Goal: Feedback & Contribution: Leave review/rating

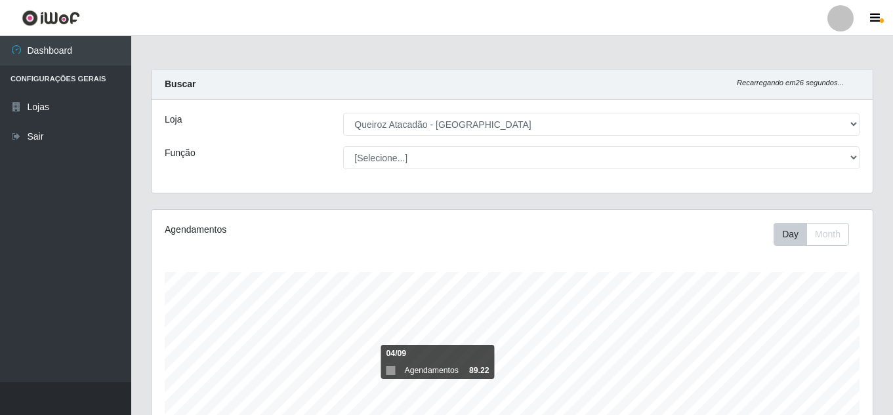
select select "225"
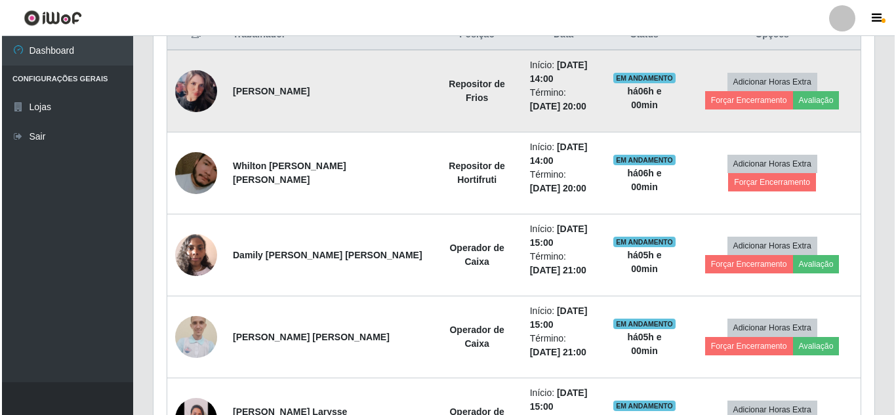
scroll to position [272, 721]
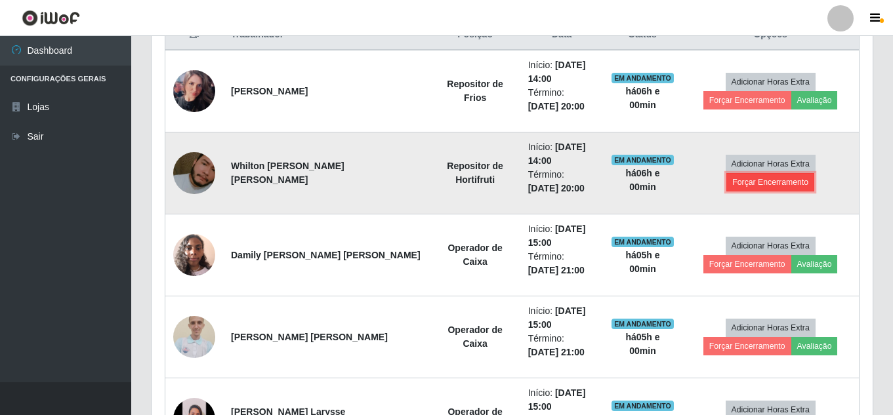
click at [767, 179] on button "Forçar Encerramento" at bounding box center [770, 182] width 88 height 18
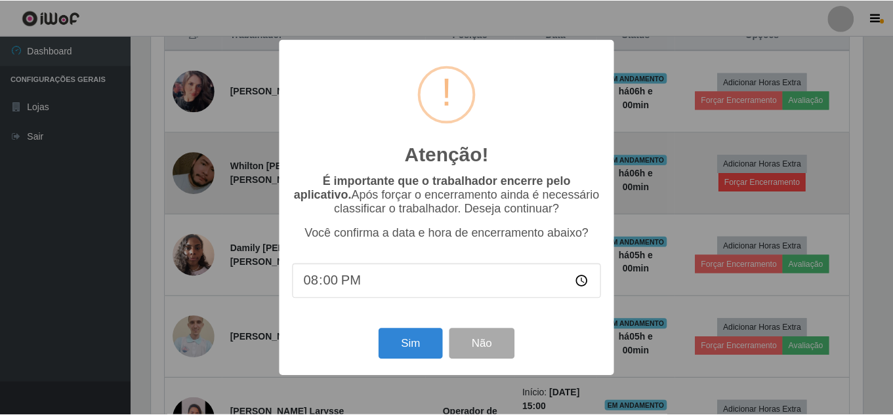
scroll to position [272, 714]
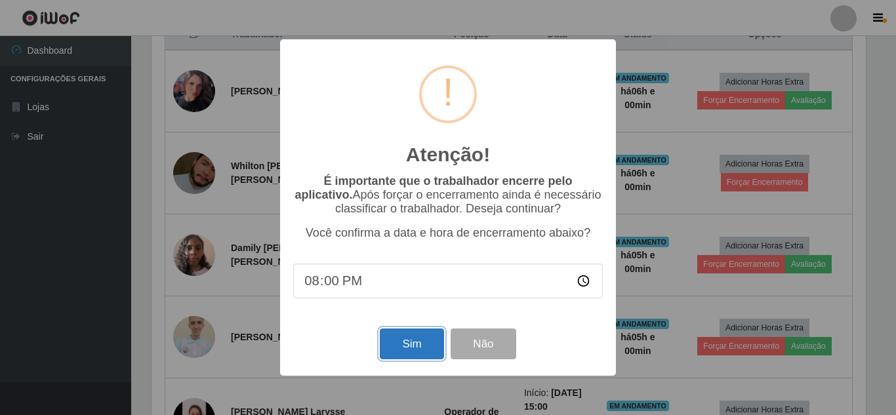
click at [385, 339] on button "Sim" at bounding box center [412, 344] width 64 height 31
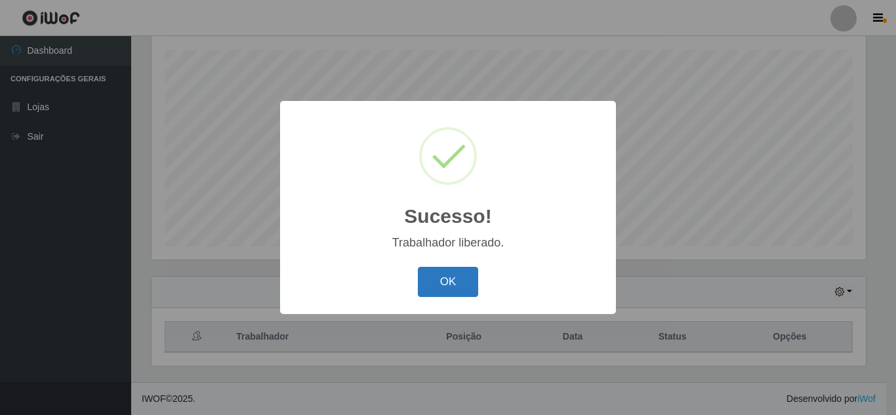
click at [455, 288] on button "OK" at bounding box center [448, 282] width 61 height 31
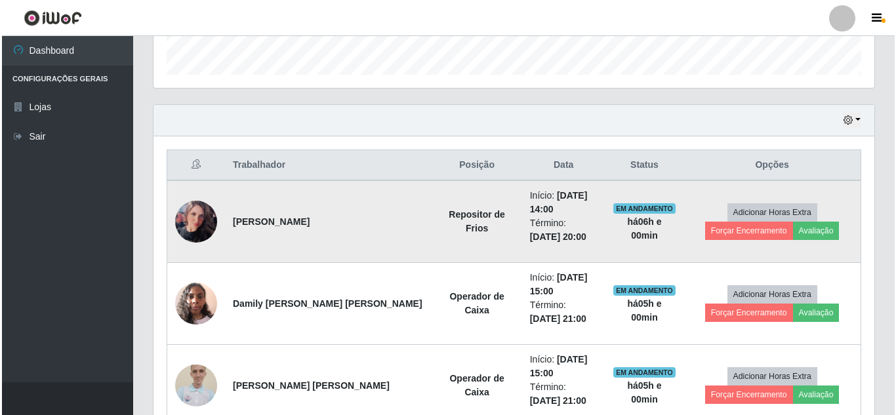
scroll to position [419, 0]
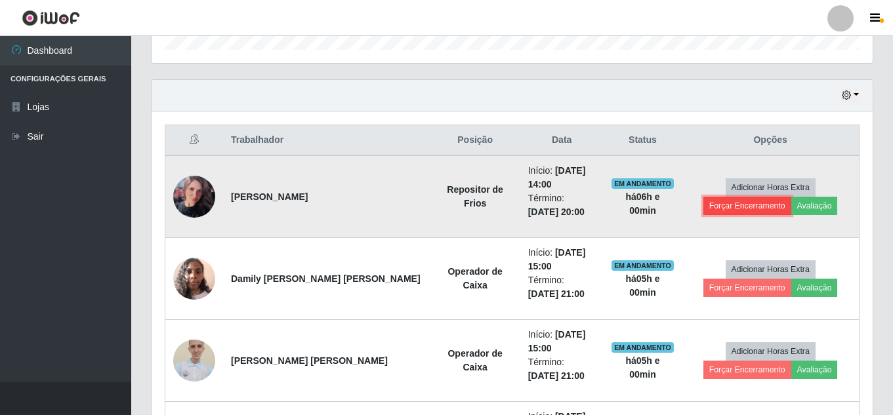
click at [738, 209] on button "Forçar Encerramento" at bounding box center [747, 206] width 88 height 18
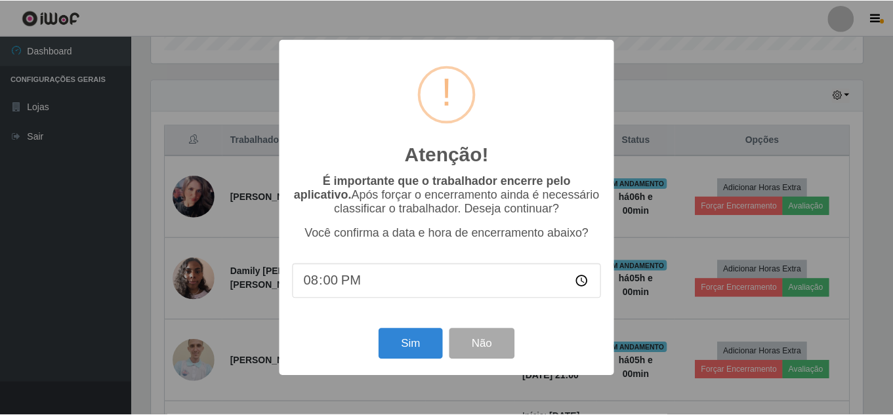
scroll to position [272, 714]
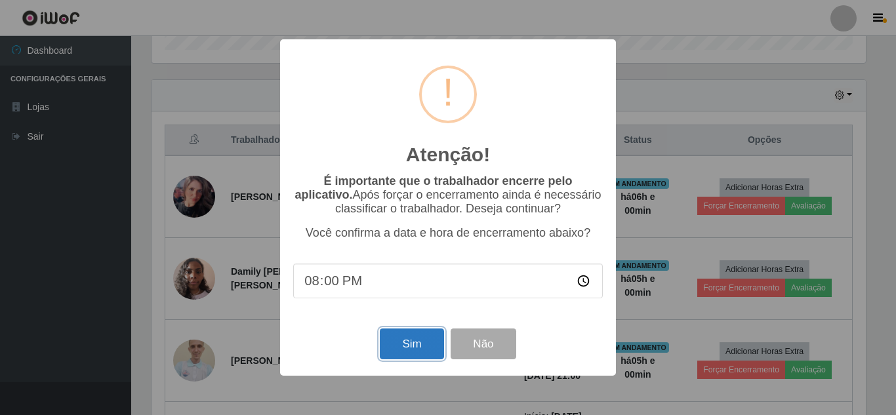
click at [388, 351] on button "Sim" at bounding box center [412, 344] width 64 height 31
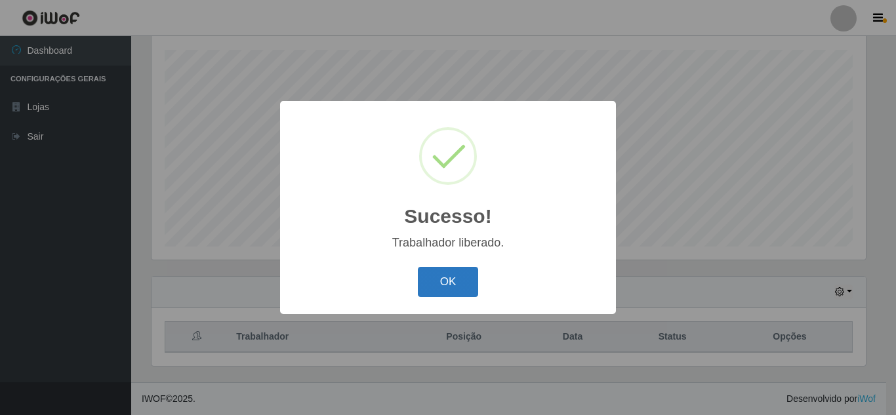
click at [448, 275] on button "OK" at bounding box center [448, 282] width 61 height 31
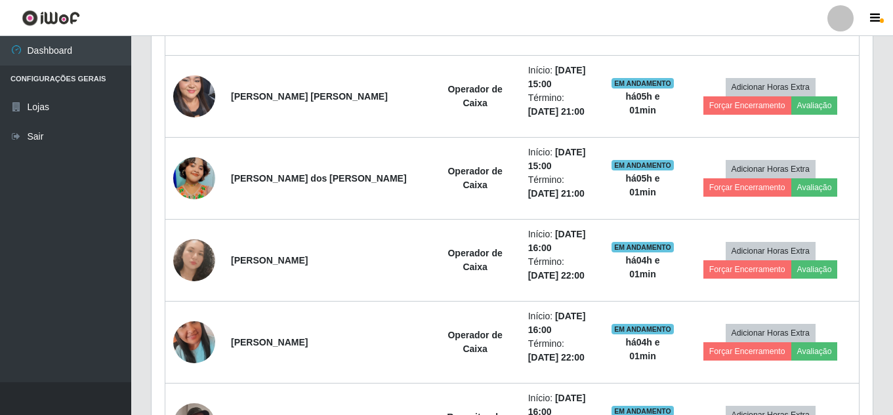
scroll to position [813, 0]
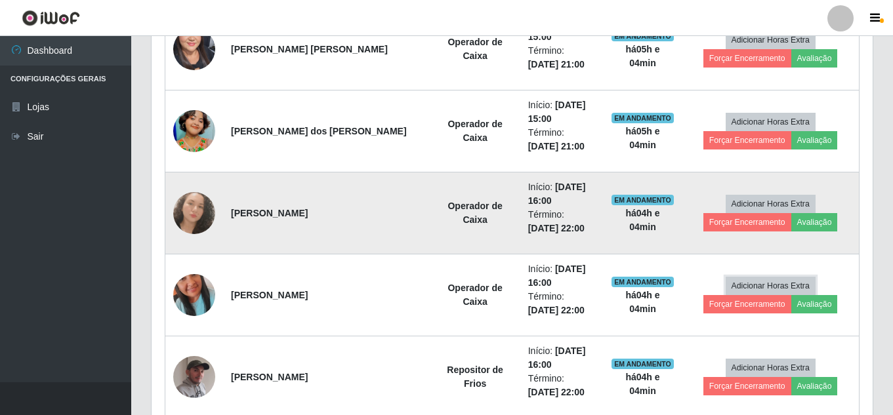
drag, startPoint x: 810, startPoint y: 258, endPoint x: 740, endPoint y: 252, distance: 70.4
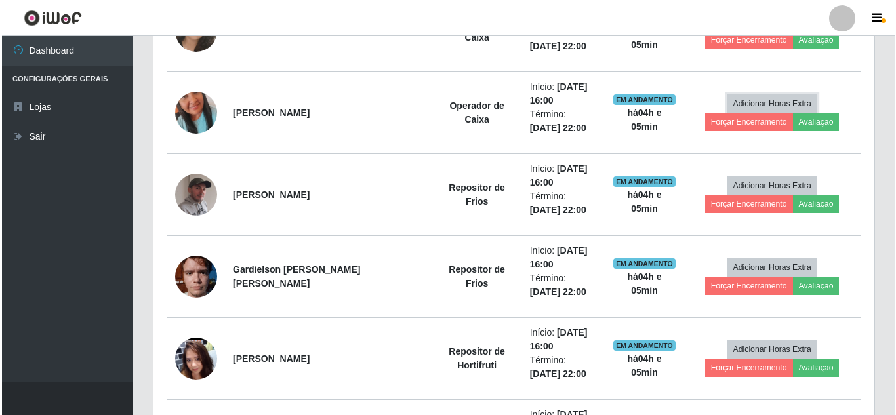
scroll to position [984, 0]
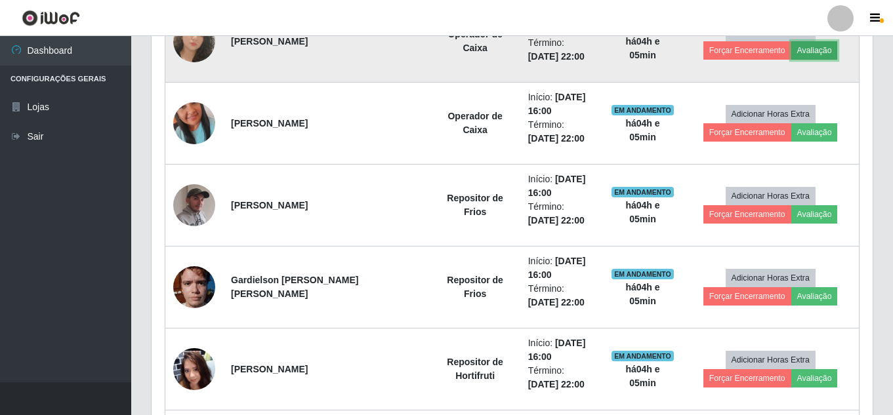
click at [808, 58] on button "Avaliação" at bounding box center [814, 50] width 47 height 18
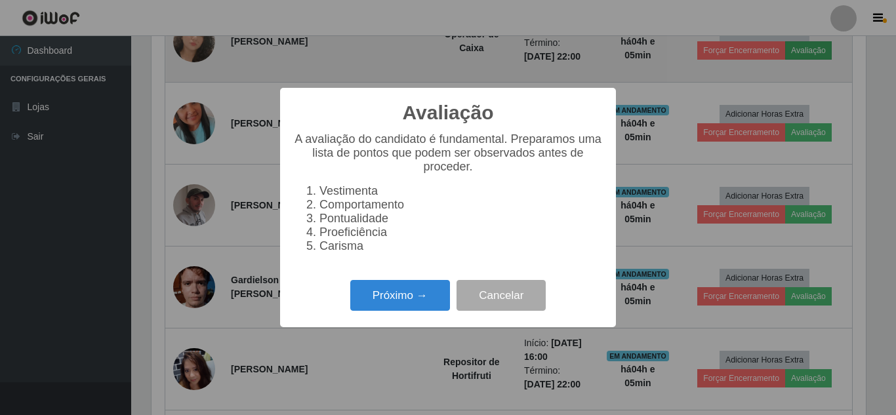
scroll to position [272, 714]
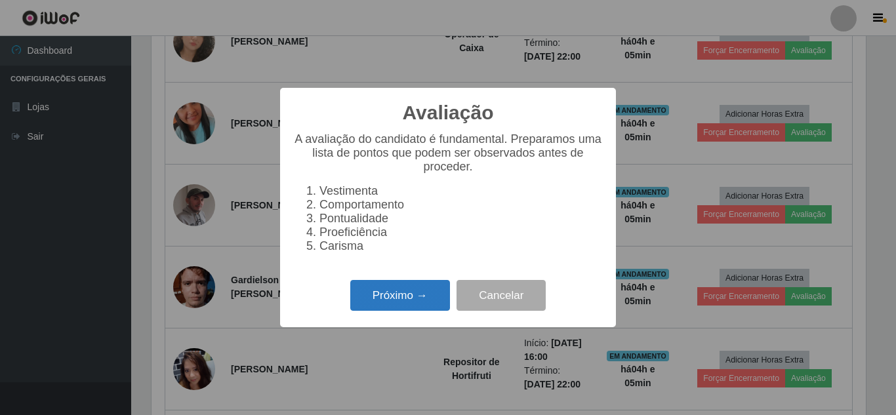
click at [394, 302] on button "Próximo →" at bounding box center [400, 295] width 100 height 31
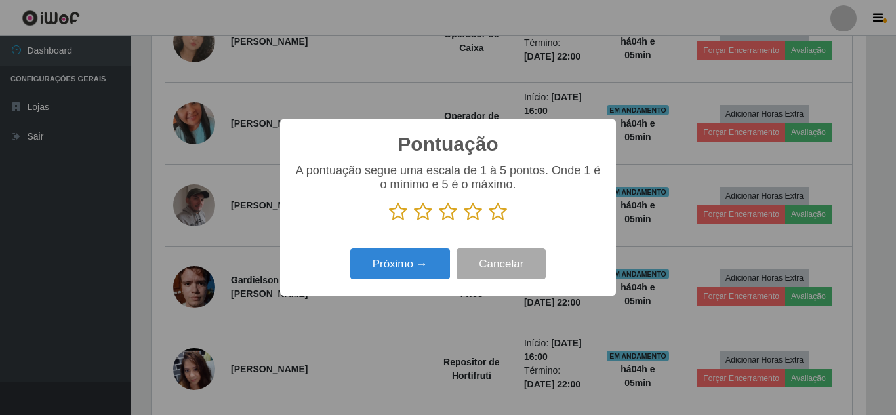
click at [498, 215] on icon at bounding box center [498, 212] width 18 height 20
click at [489, 222] on input "radio" at bounding box center [489, 222] width 0 height 0
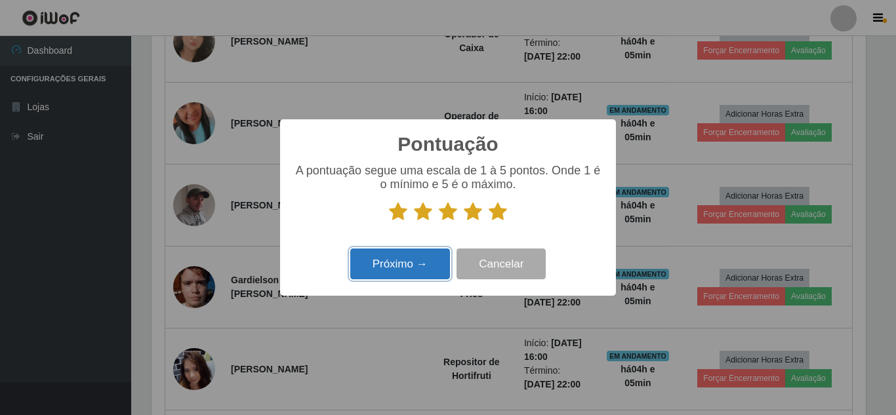
click at [409, 262] on button "Próximo →" at bounding box center [400, 264] width 100 height 31
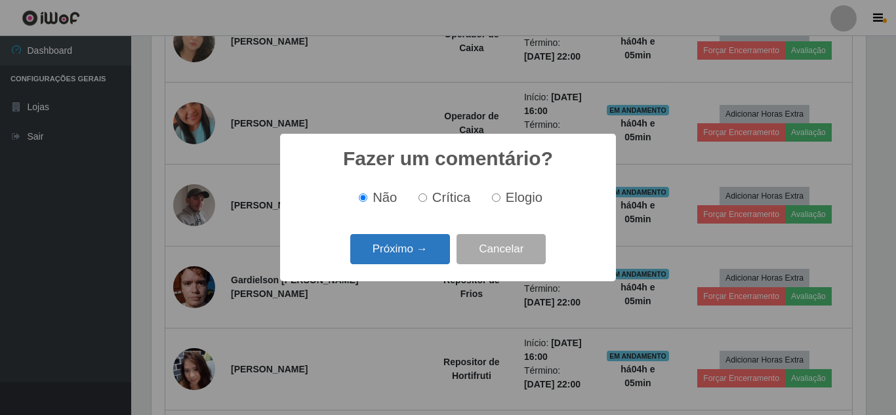
click at [410, 260] on button "Próximo →" at bounding box center [400, 249] width 100 height 31
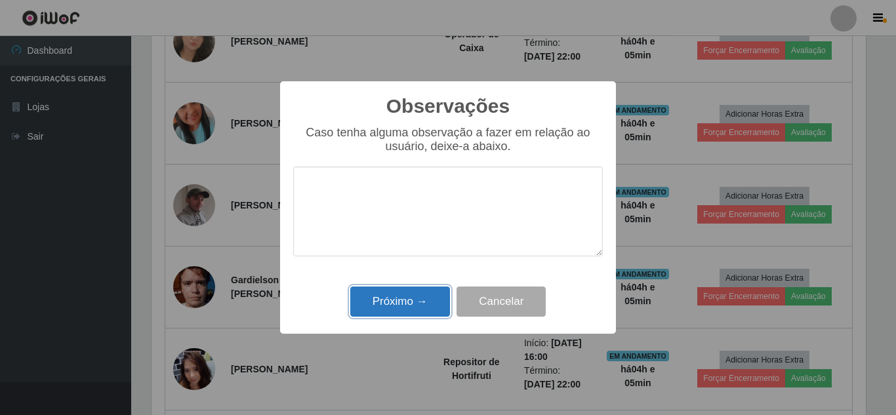
click at [403, 308] on button "Próximo →" at bounding box center [400, 302] width 100 height 31
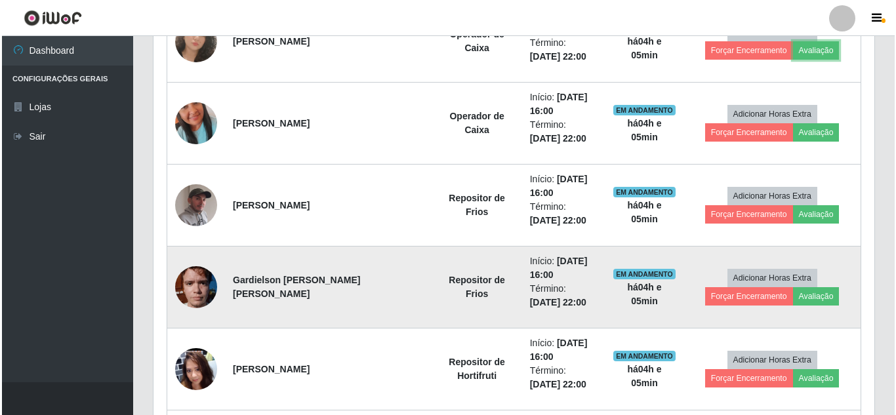
scroll to position [272, 721]
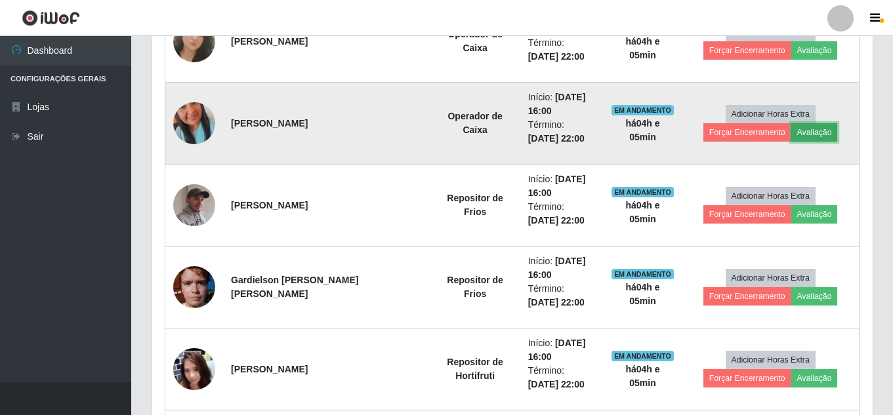
click at [820, 131] on button "Avaliação" at bounding box center [814, 132] width 47 height 18
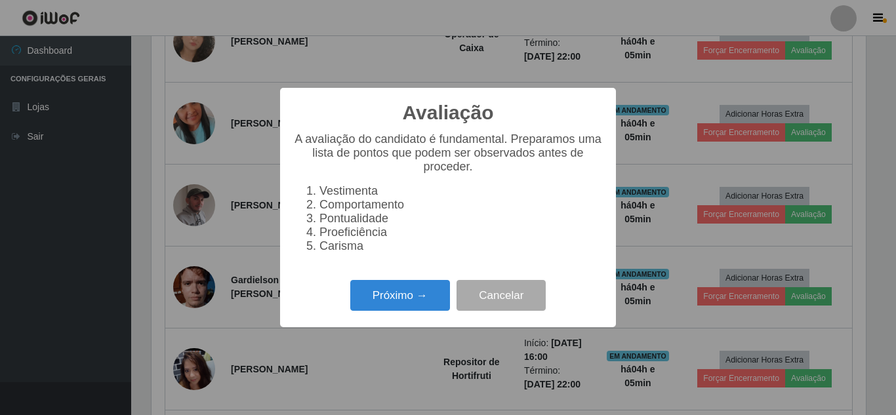
scroll to position [272, 714]
click at [396, 304] on button "Próximo →" at bounding box center [400, 295] width 100 height 31
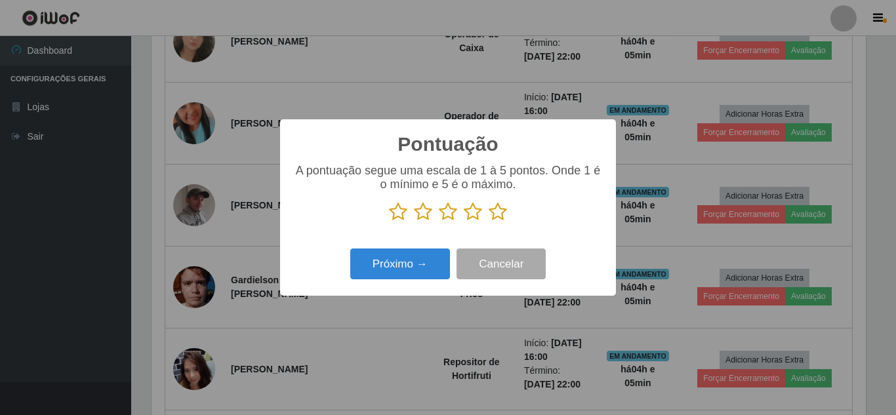
scroll to position [655533, 655091]
click at [501, 212] on icon at bounding box center [498, 212] width 18 height 20
click at [489, 222] on input "radio" at bounding box center [489, 222] width 0 height 0
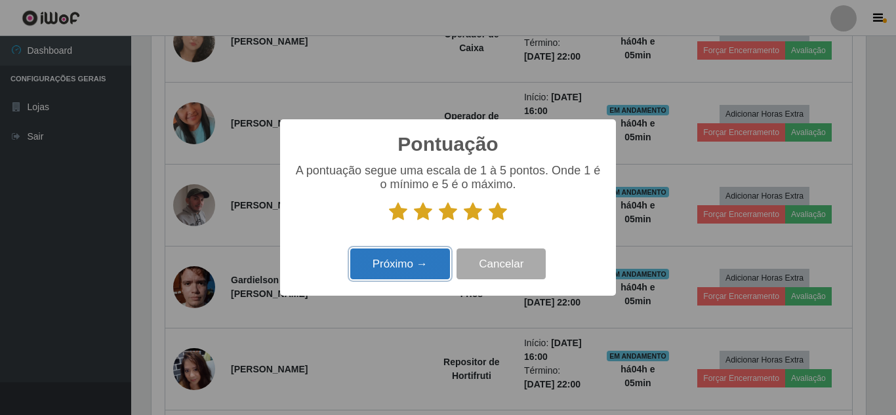
click at [388, 266] on button "Próximo →" at bounding box center [400, 264] width 100 height 31
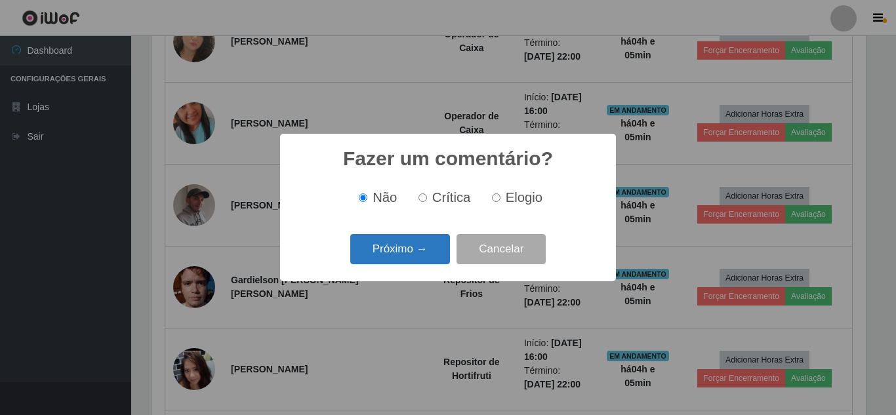
click at [401, 255] on button "Próximo →" at bounding box center [400, 249] width 100 height 31
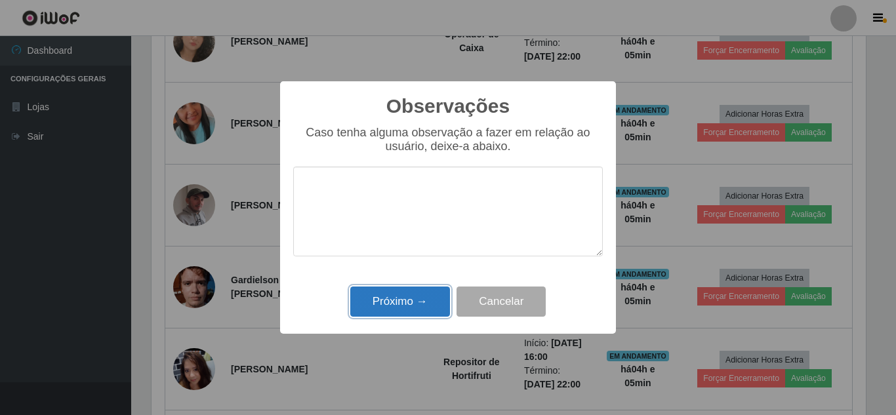
click at [390, 308] on button "Próximo →" at bounding box center [400, 302] width 100 height 31
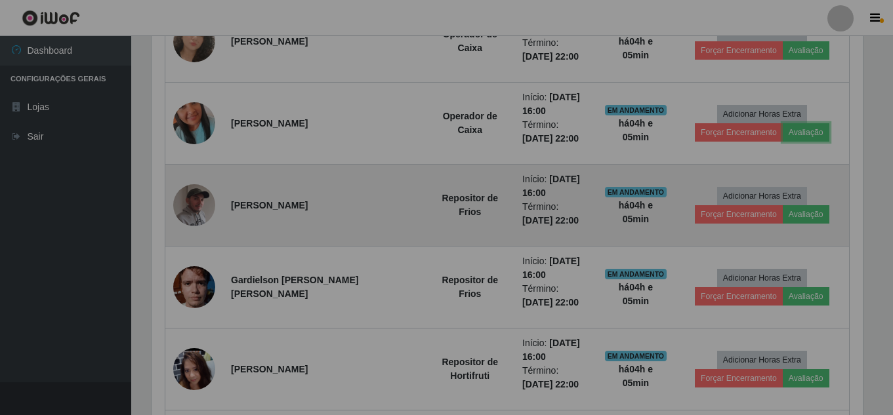
scroll to position [272, 721]
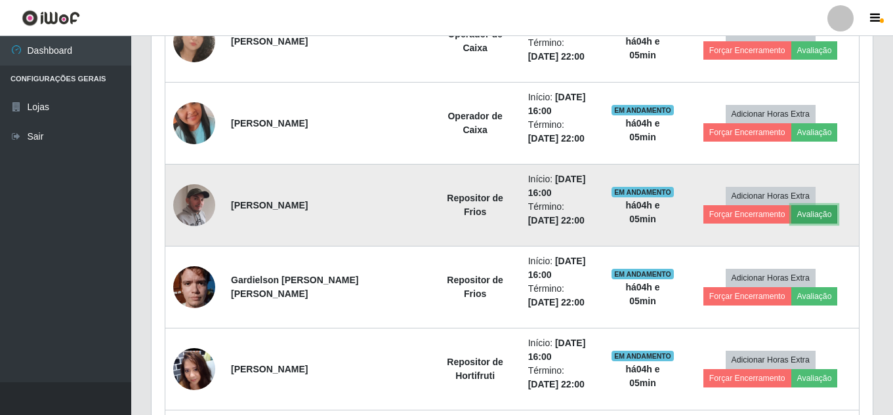
click at [813, 220] on button "Avaliação" at bounding box center [814, 214] width 47 height 18
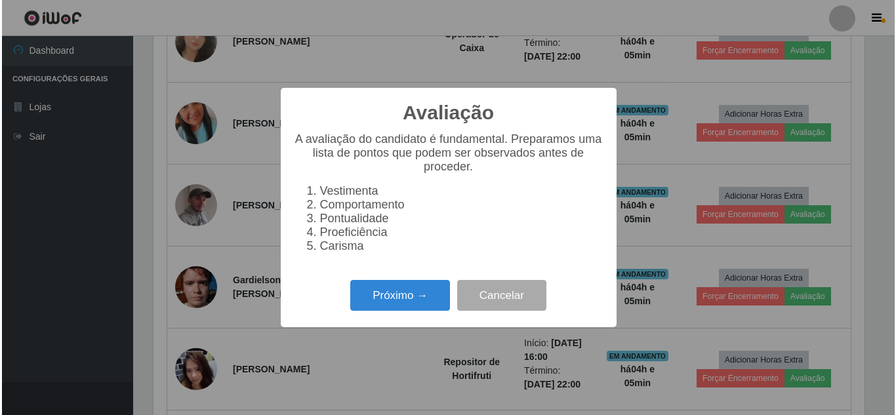
scroll to position [272, 714]
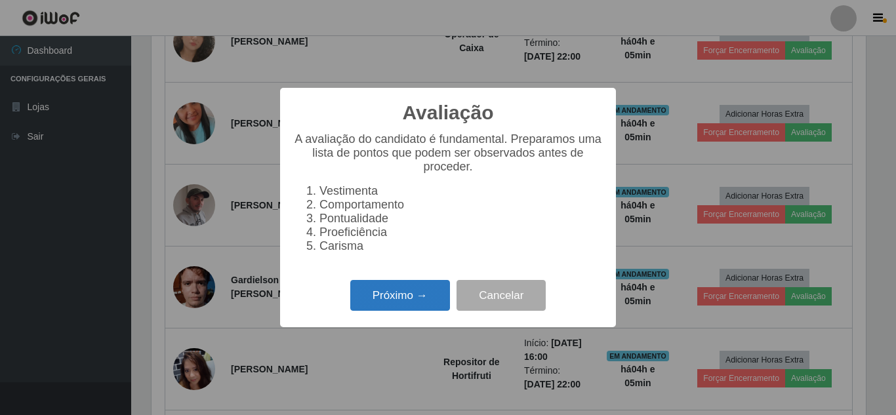
click at [418, 303] on button "Próximo →" at bounding box center [400, 295] width 100 height 31
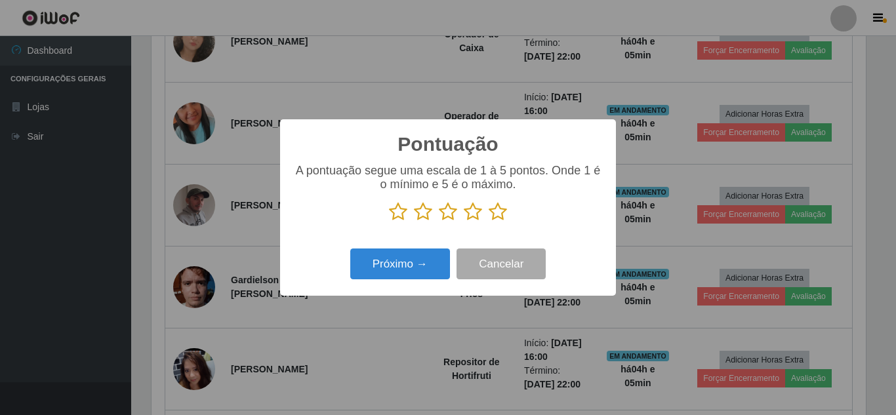
drag, startPoint x: 501, startPoint y: 211, endPoint x: 445, endPoint y: 232, distance: 60.2
click at [501, 212] on icon at bounding box center [498, 212] width 18 height 20
click at [489, 222] on input "radio" at bounding box center [489, 222] width 0 height 0
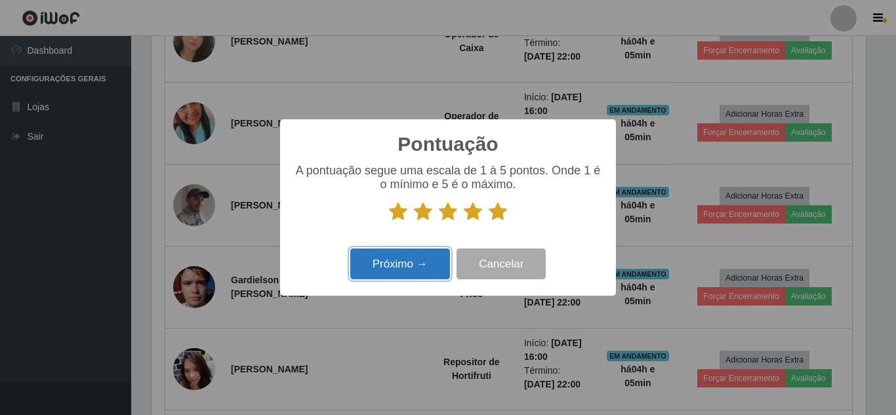
click at [377, 268] on button "Próximo →" at bounding box center [400, 264] width 100 height 31
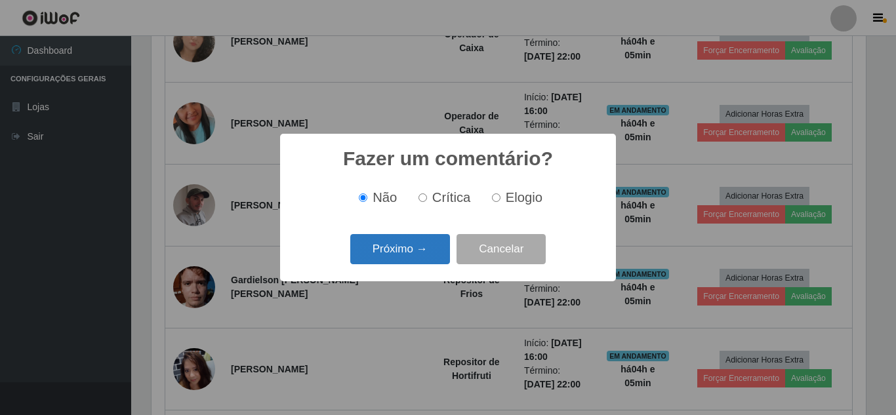
click at [390, 262] on button "Próximo →" at bounding box center [400, 249] width 100 height 31
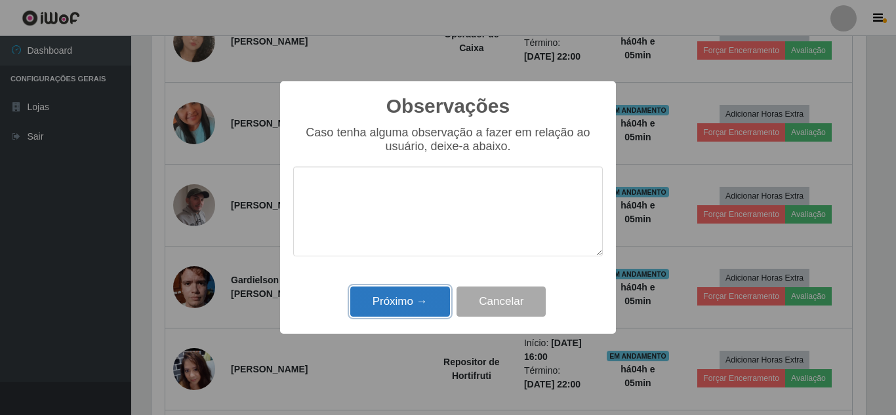
click at [376, 298] on button "Próximo →" at bounding box center [400, 302] width 100 height 31
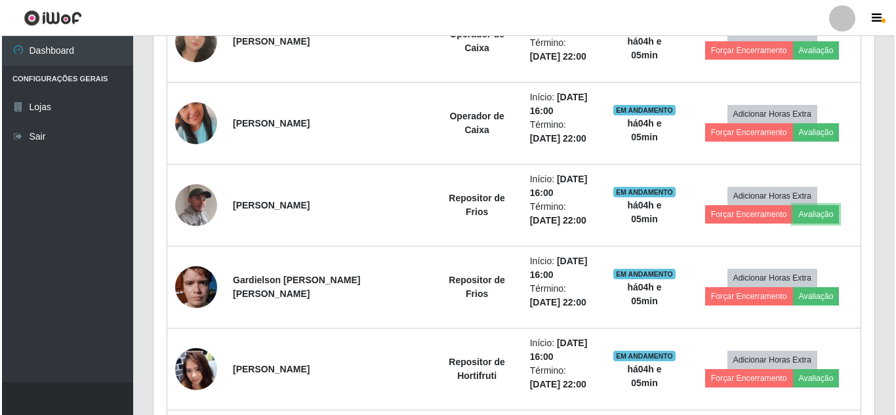
scroll to position [272, 721]
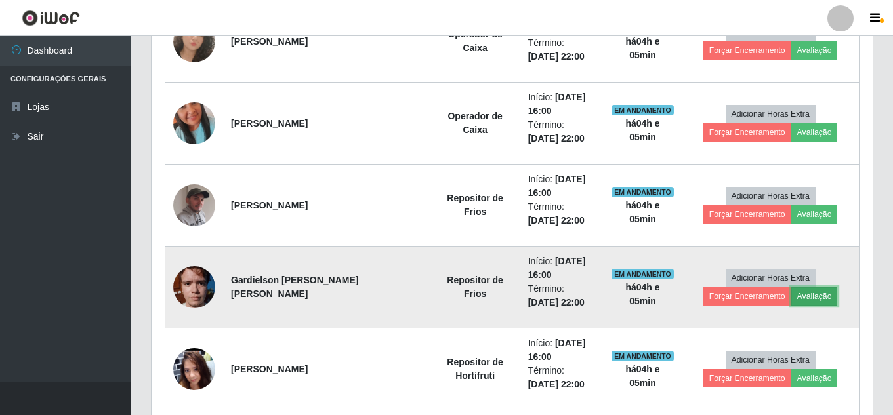
click at [816, 294] on button "Avaliação" at bounding box center [814, 296] width 47 height 18
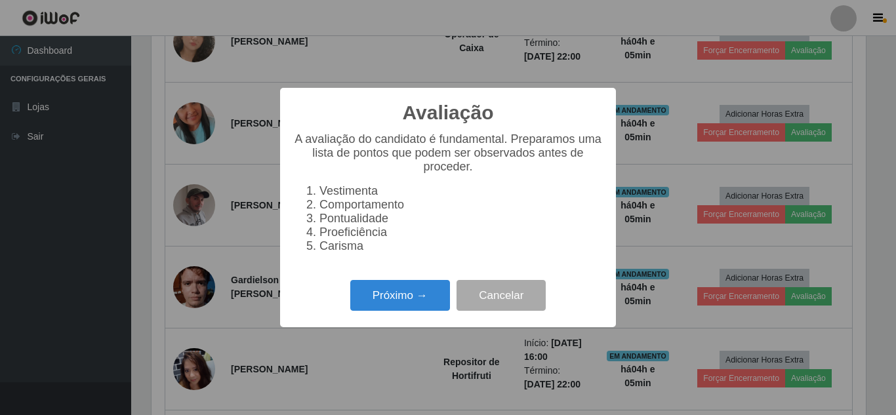
scroll to position [272, 714]
click at [416, 300] on button "Próximo →" at bounding box center [400, 295] width 100 height 31
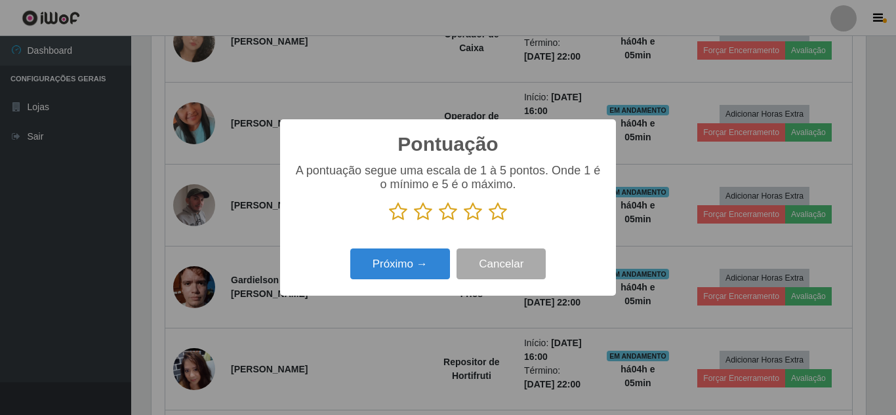
scroll to position [655533, 655091]
click at [500, 209] on icon at bounding box center [498, 212] width 18 height 20
click at [489, 222] on input "radio" at bounding box center [489, 222] width 0 height 0
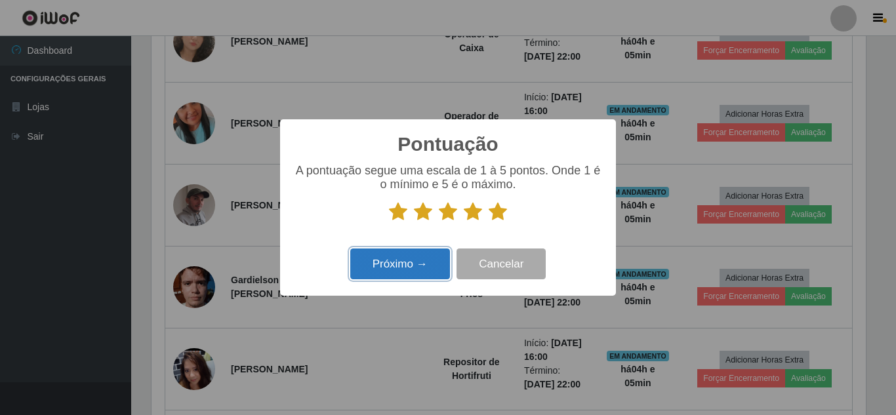
click at [392, 261] on button "Próximo →" at bounding box center [400, 264] width 100 height 31
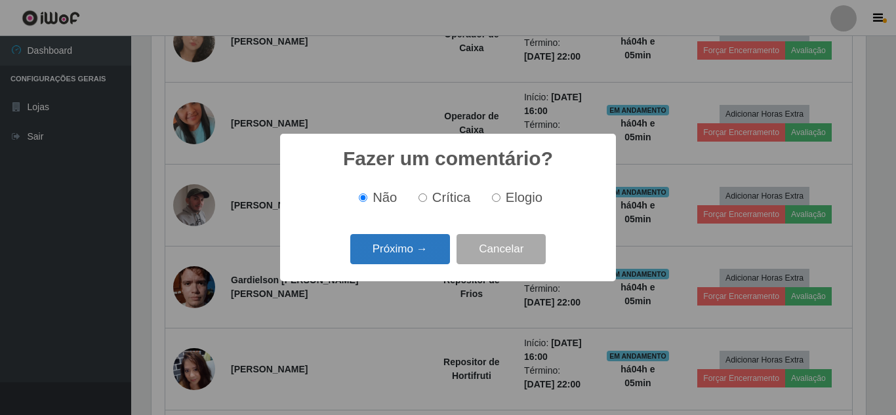
click at [397, 257] on button "Próximo →" at bounding box center [400, 249] width 100 height 31
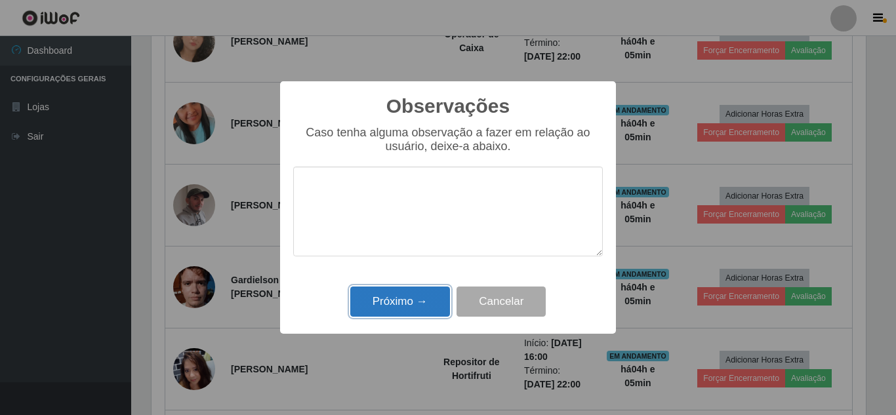
click at [385, 305] on button "Próximo →" at bounding box center [400, 302] width 100 height 31
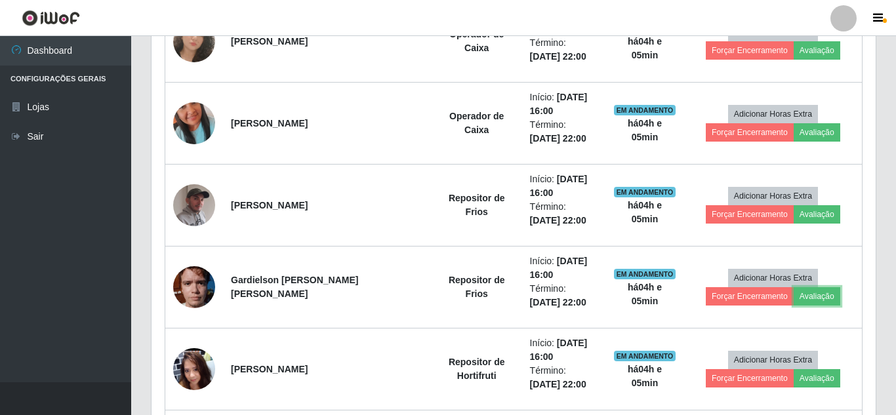
scroll to position [272, 721]
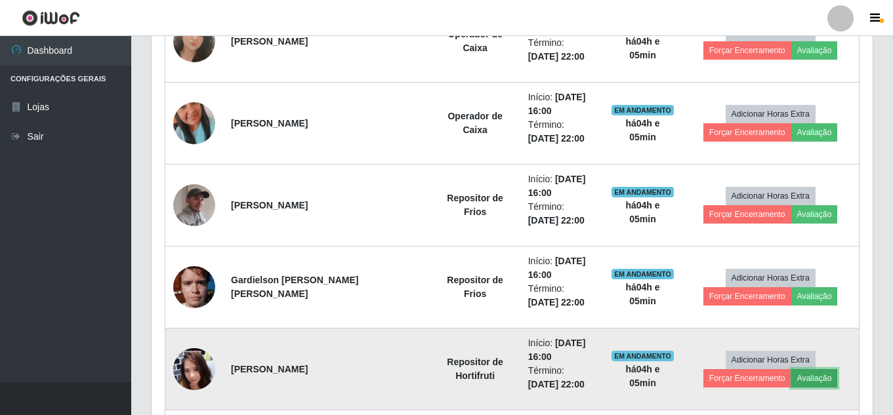
click at [813, 382] on button "Avaliação" at bounding box center [814, 378] width 47 height 18
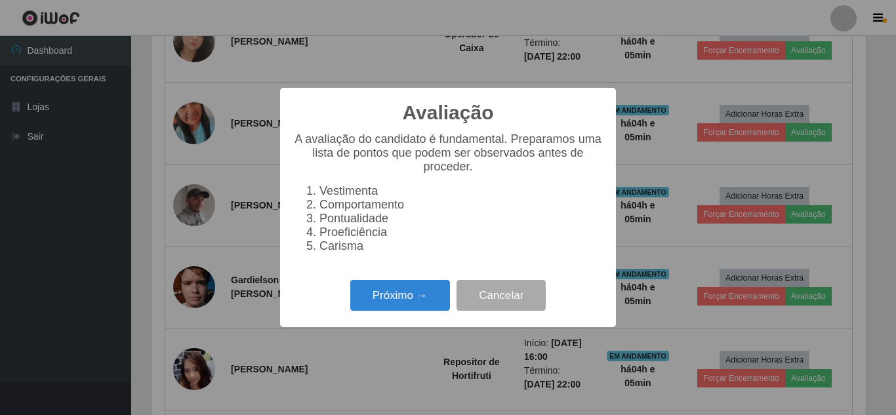
scroll to position [272, 714]
click at [384, 304] on button "Próximo →" at bounding box center [400, 295] width 100 height 31
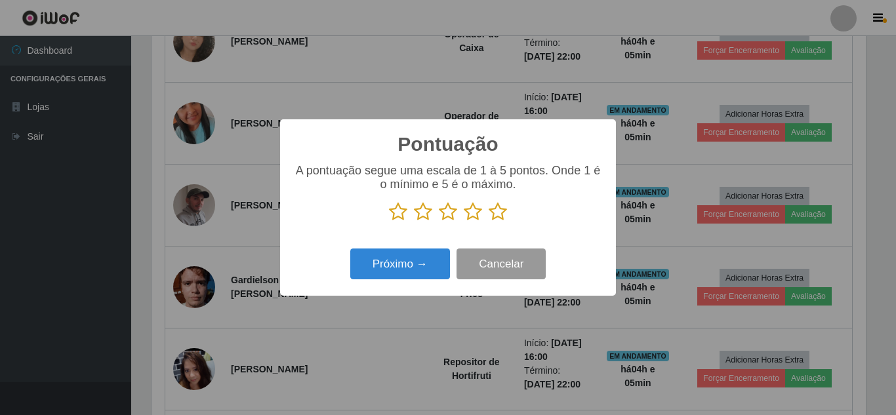
scroll to position [655533, 655091]
click at [500, 214] on icon at bounding box center [498, 212] width 18 height 20
click at [489, 222] on input "radio" at bounding box center [489, 222] width 0 height 0
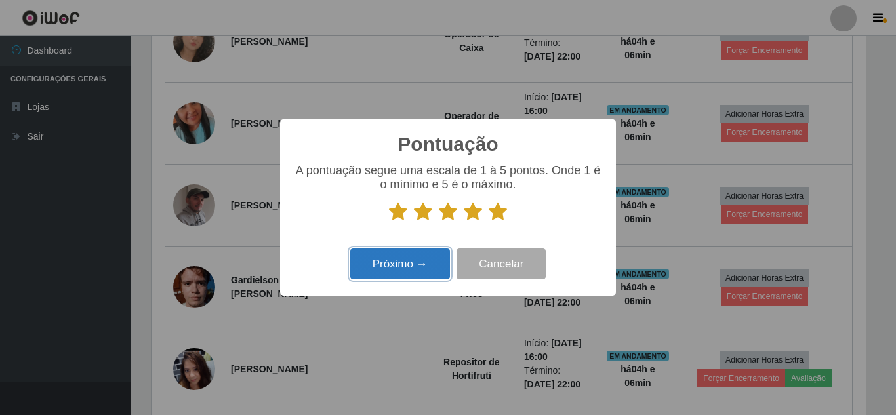
click at [416, 273] on button "Próximo →" at bounding box center [400, 264] width 100 height 31
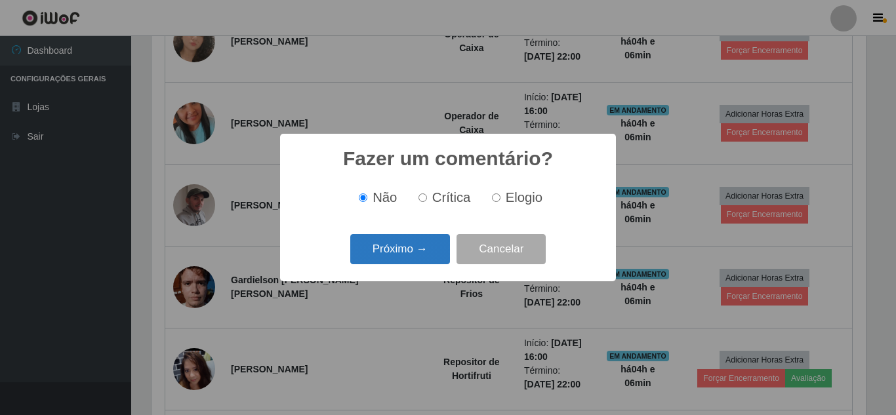
click at [419, 255] on button "Próximo →" at bounding box center [400, 249] width 100 height 31
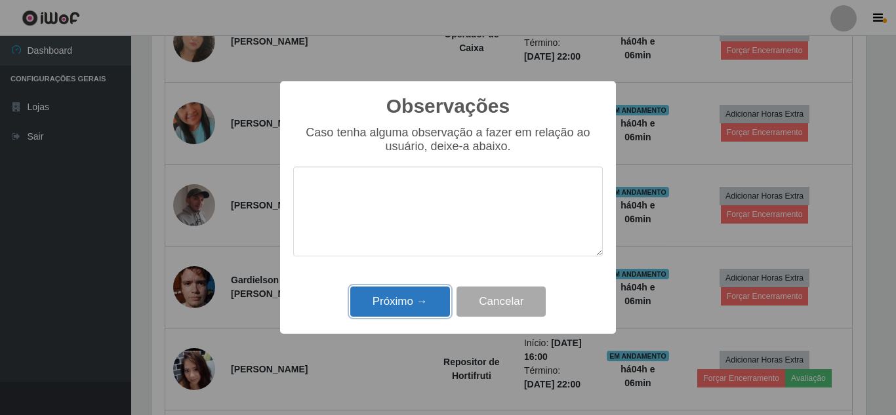
click at [392, 316] on button "Próximo →" at bounding box center [400, 302] width 100 height 31
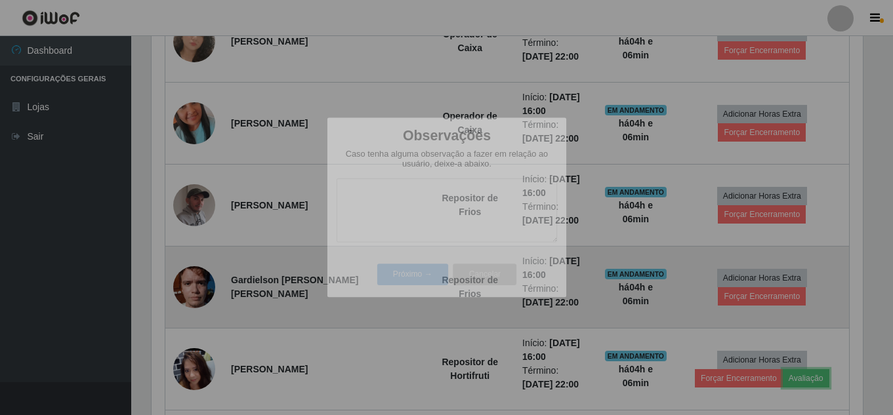
scroll to position [0, 0]
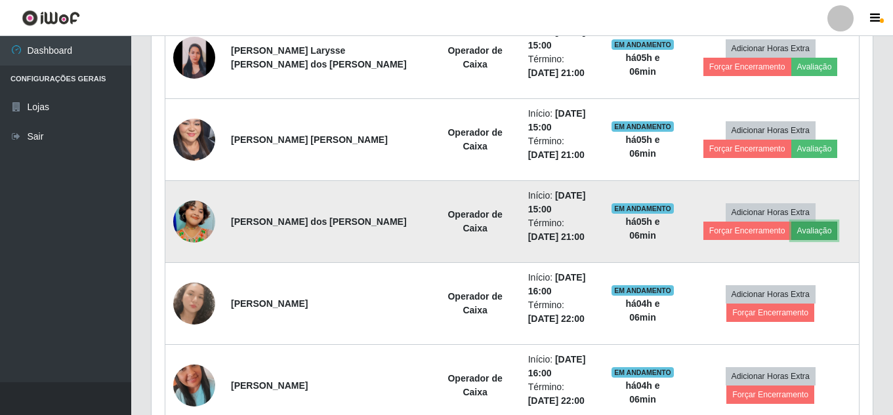
click at [825, 236] on button "Avaliação" at bounding box center [814, 231] width 47 height 18
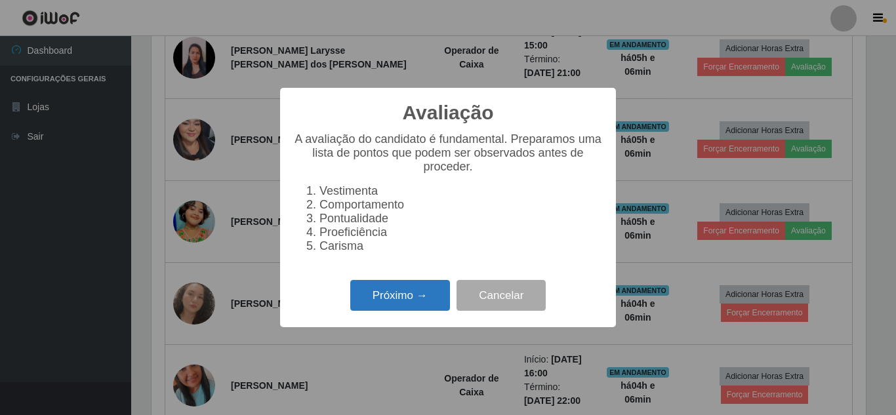
click at [409, 311] on button "Próximo →" at bounding box center [400, 295] width 100 height 31
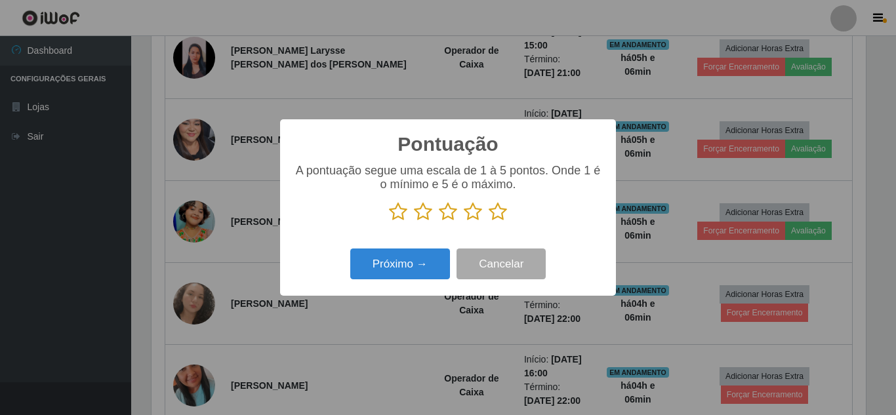
drag, startPoint x: 500, startPoint y: 215, endPoint x: 448, endPoint y: 232, distance: 54.5
click at [498, 214] on icon at bounding box center [498, 212] width 18 height 20
click at [489, 222] on input "radio" at bounding box center [489, 222] width 0 height 0
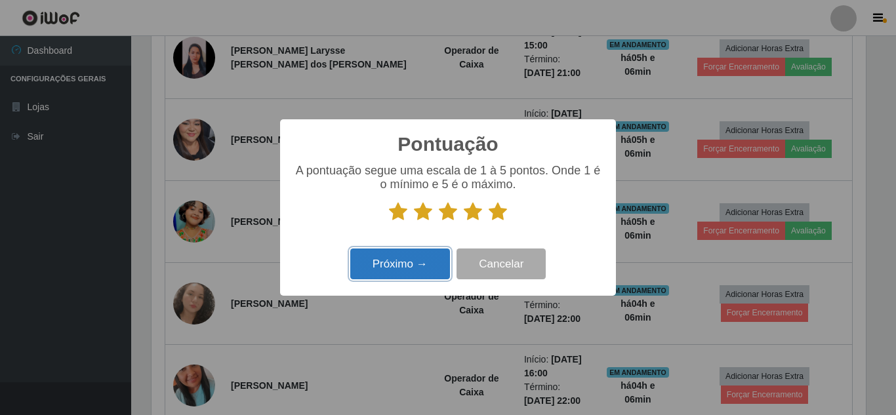
click at [414, 272] on button "Próximo →" at bounding box center [400, 264] width 100 height 31
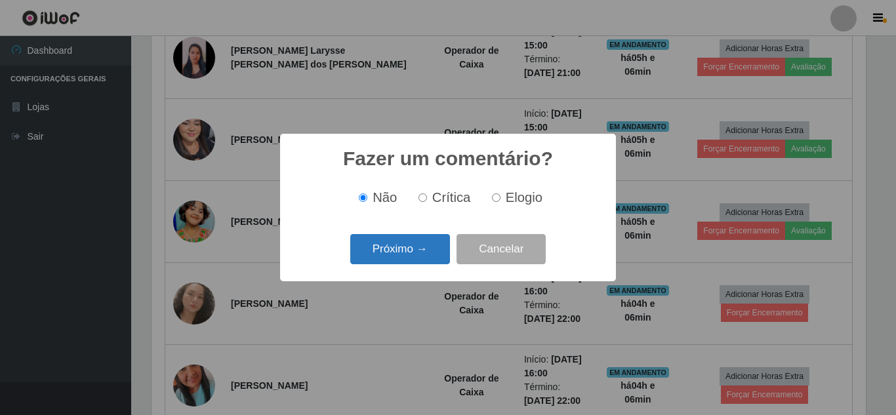
click at [414, 256] on button "Próximo →" at bounding box center [400, 249] width 100 height 31
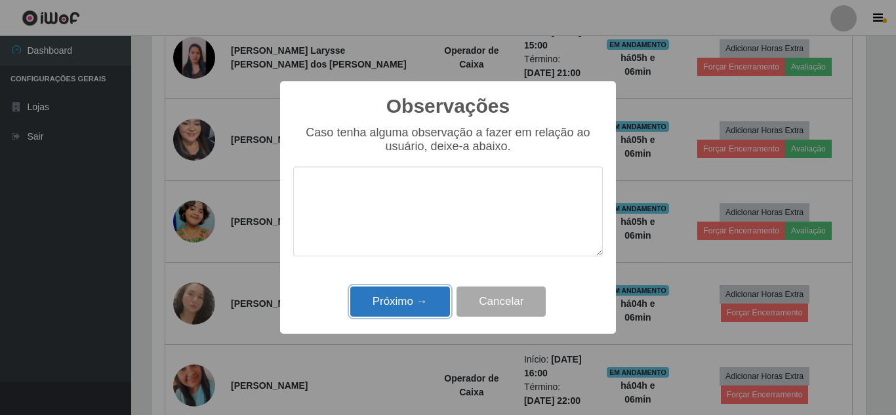
click at [403, 303] on button "Próximo →" at bounding box center [400, 302] width 100 height 31
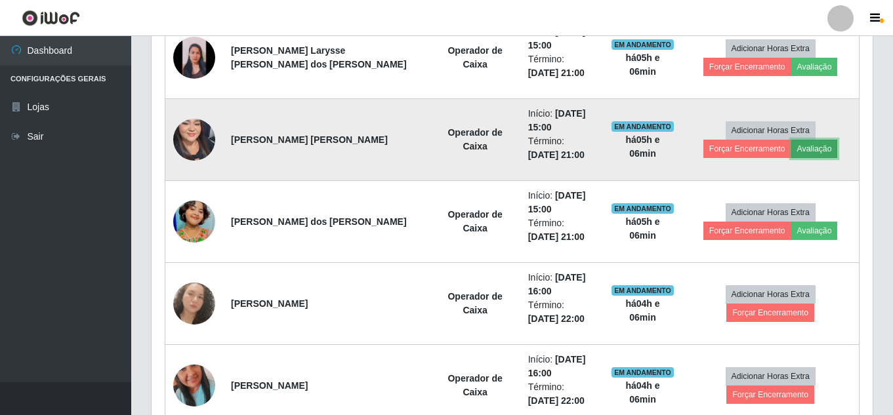
click at [814, 150] on button "Avaliação" at bounding box center [814, 149] width 47 height 18
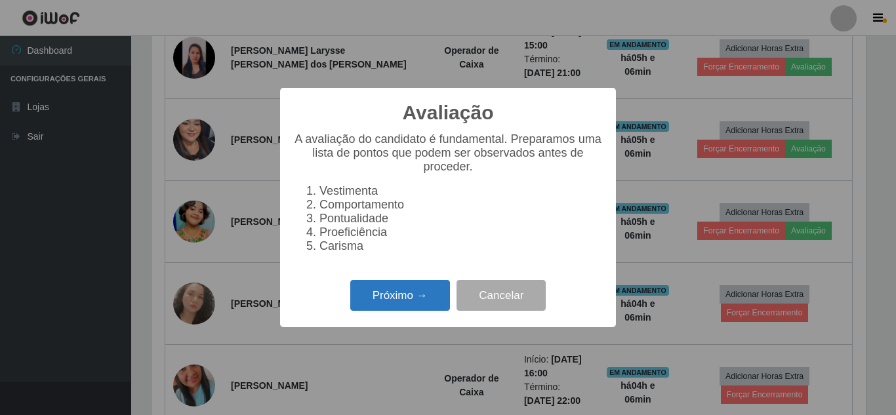
click at [417, 296] on button "Próximo →" at bounding box center [400, 295] width 100 height 31
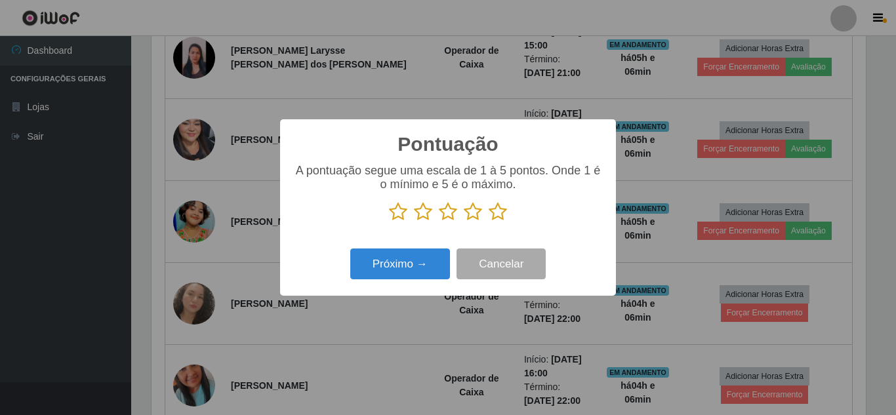
drag, startPoint x: 498, startPoint y: 215, endPoint x: 430, endPoint y: 248, distance: 75.7
click at [487, 220] on p at bounding box center [448, 212] width 310 height 20
click at [502, 211] on icon at bounding box center [498, 212] width 18 height 20
click at [489, 222] on input "radio" at bounding box center [489, 222] width 0 height 0
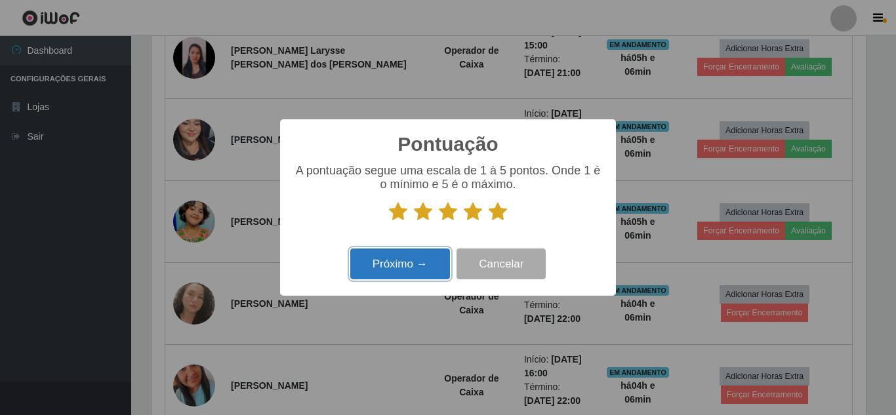
click at [412, 264] on button "Próximo →" at bounding box center [400, 264] width 100 height 31
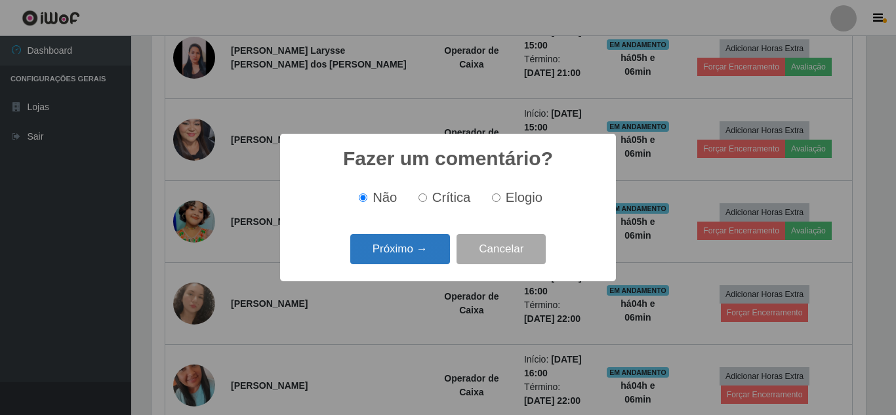
click at [414, 257] on button "Próximo →" at bounding box center [400, 249] width 100 height 31
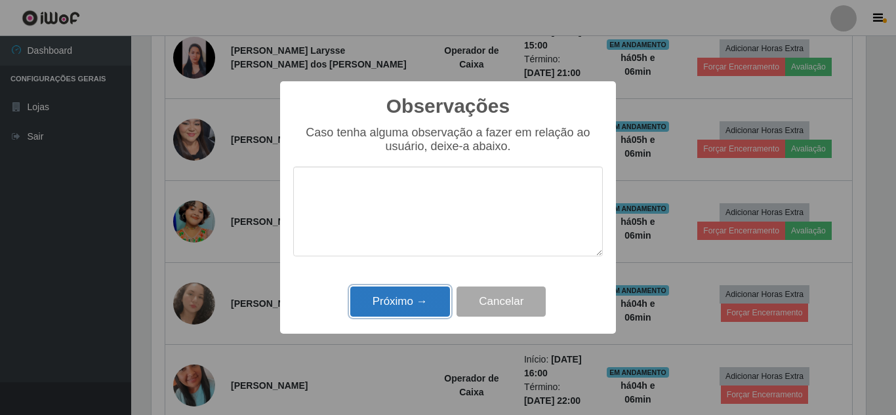
click at [397, 308] on button "Próximo →" at bounding box center [400, 302] width 100 height 31
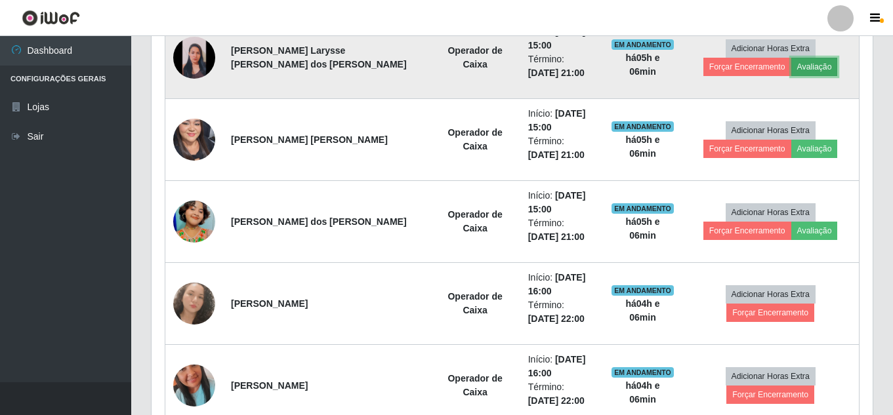
click at [808, 71] on button "Avaliação" at bounding box center [814, 67] width 47 height 18
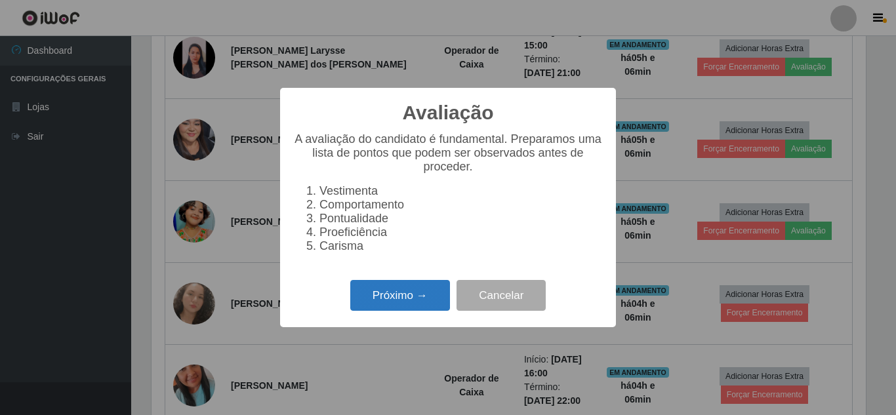
click at [398, 311] on button "Próximo →" at bounding box center [400, 295] width 100 height 31
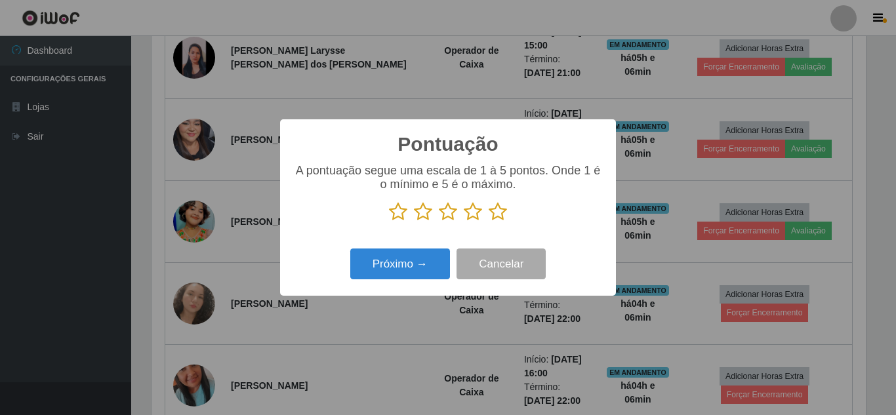
drag, startPoint x: 503, startPoint y: 214, endPoint x: 416, endPoint y: 245, distance: 91.9
click at [502, 213] on icon at bounding box center [498, 212] width 18 height 20
click at [489, 222] on input "radio" at bounding box center [489, 222] width 0 height 0
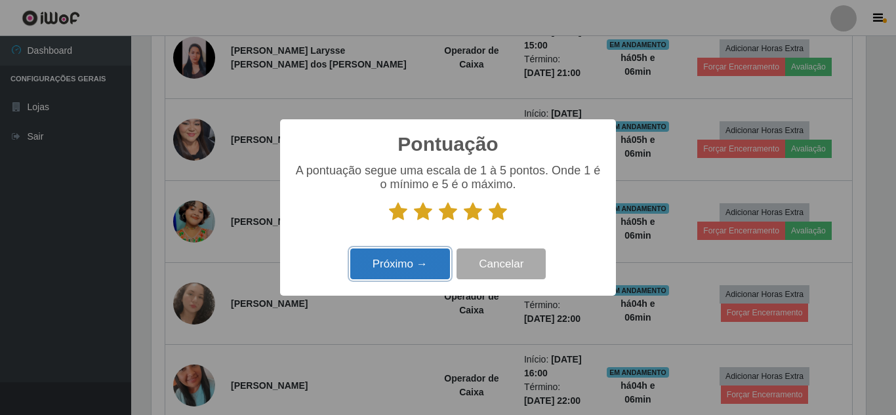
click at [393, 268] on button "Próximo →" at bounding box center [400, 264] width 100 height 31
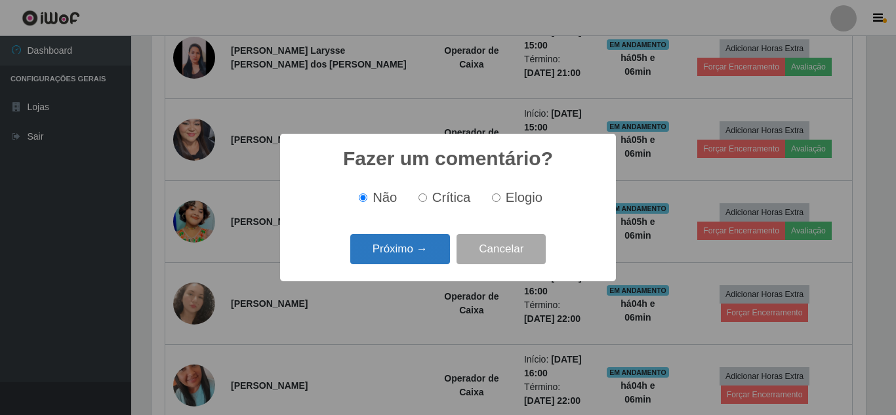
click at [398, 262] on button "Próximo →" at bounding box center [400, 249] width 100 height 31
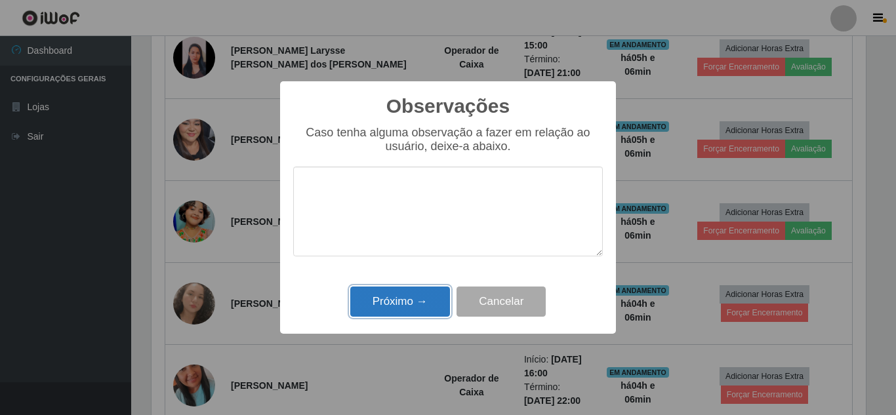
click at [393, 310] on button "Próximo →" at bounding box center [400, 302] width 100 height 31
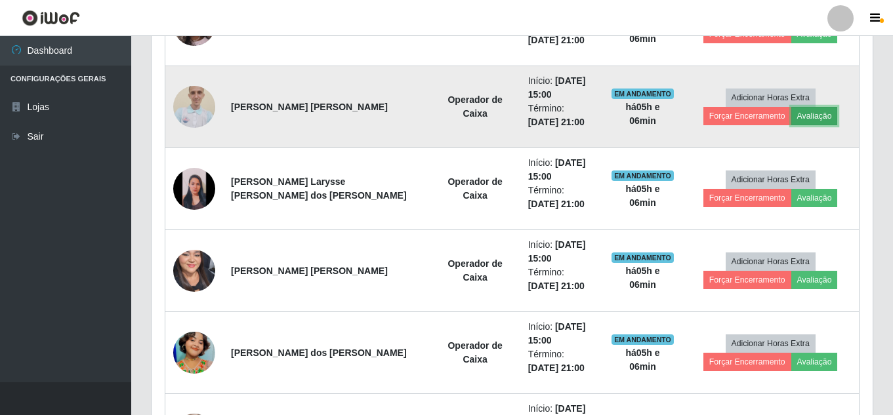
click at [805, 118] on button "Avaliação" at bounding box center [814, 116] width 47 height 18
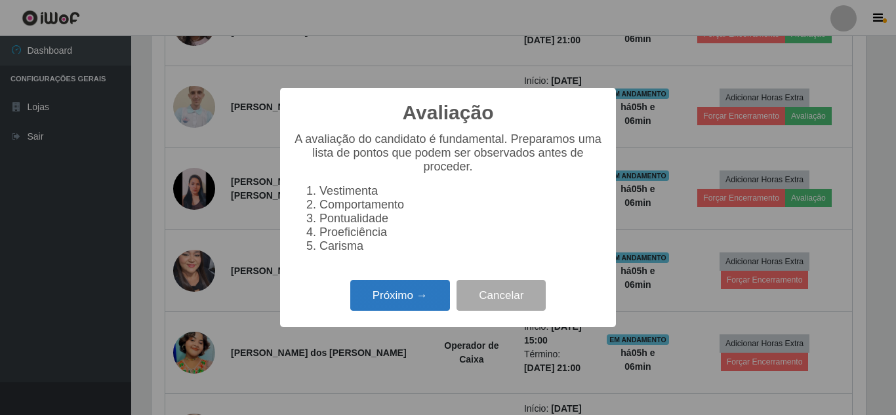
click at [403, 302] on button "Próximo →" at bounding box center [400, 295] width 100 height 31
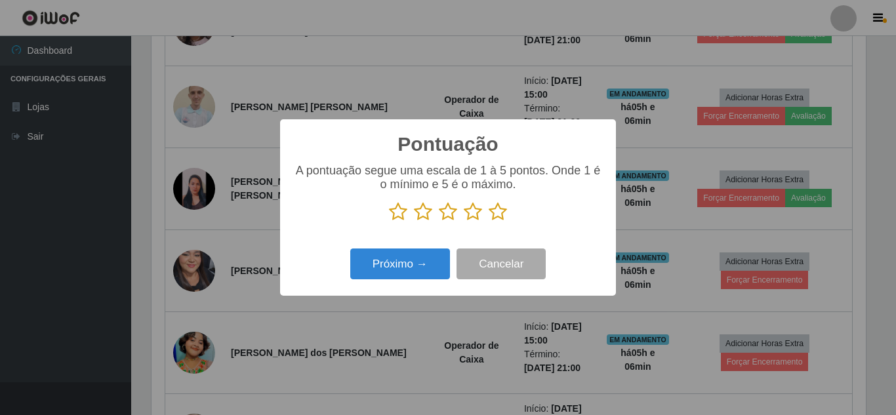
click at [500, 212] on icon at bounding box center [498, 212] width 18 height 20
click at [489, 222] on input "radio" at bounding box center [489, 222] width 0 height 0
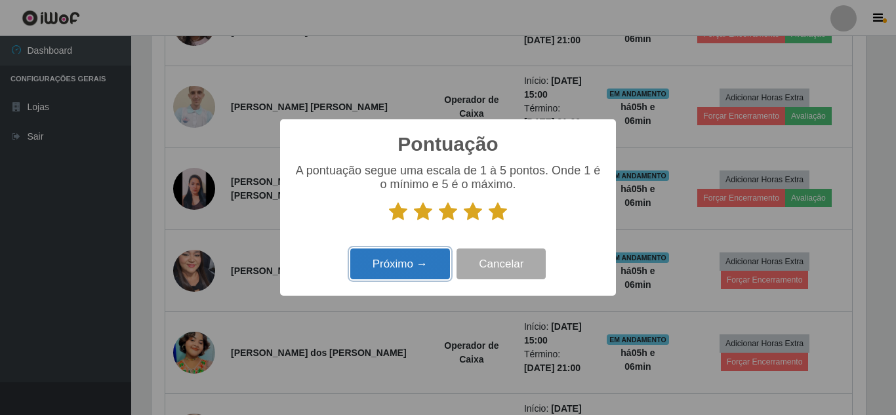
click at [409, 266] on button "Próximo →" at bounding box center [400, 264] width 100 height 31
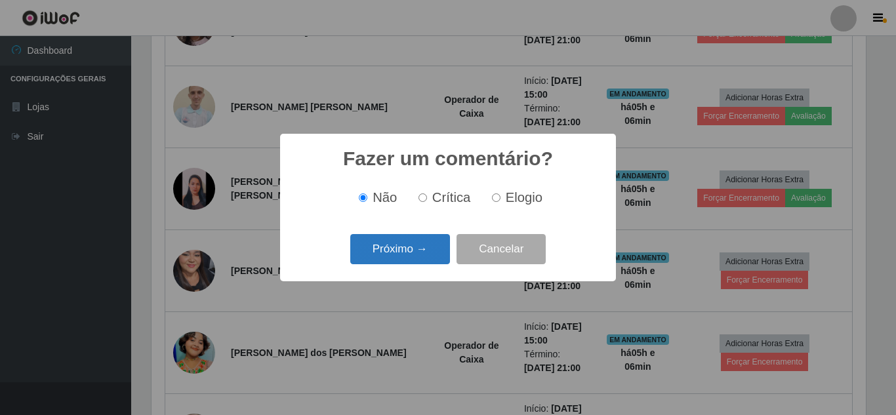
click at [414, 252] on button "Próximo →" at bounding box center [400, 249] width 100 height 31
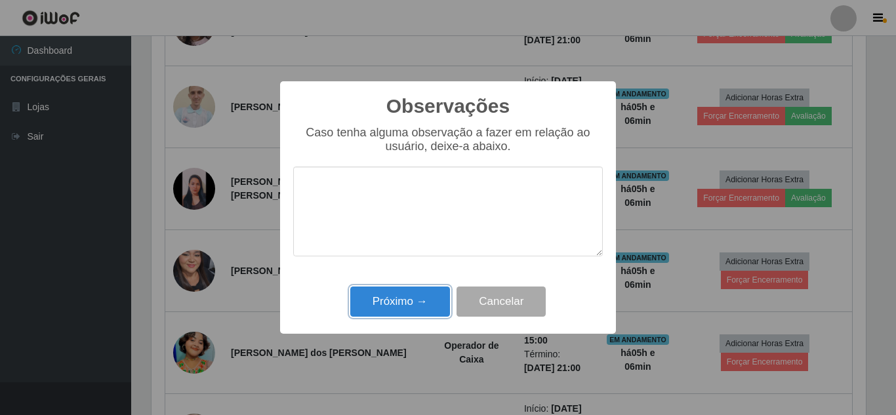
drag, startPoint x: 403, startPoint y: 308, endPoint x: 420, endPoint y: 300, distance: 18.2
click at [405, 308] on button "Próximo →" at bounding box center [400, 302] width 100 height 31
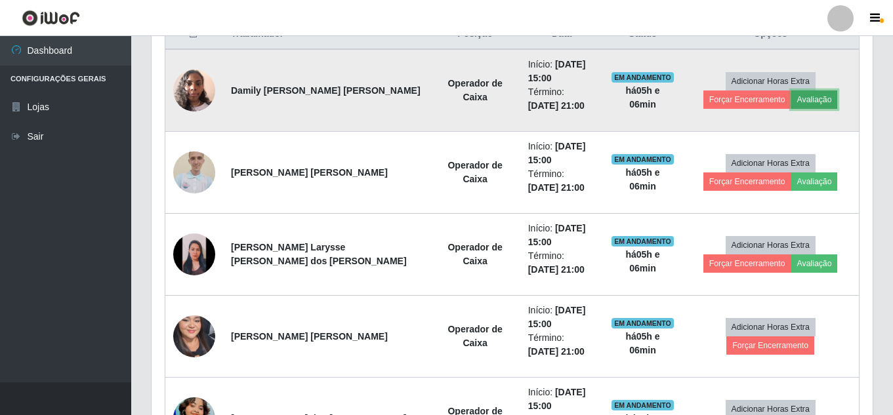
click at [812, 100] on button "Avaliação" at bounding box center [814, 100] width 47 height 18
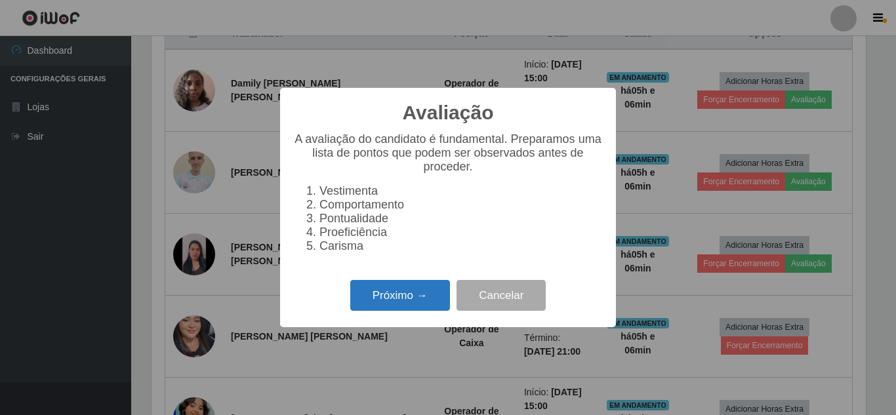
click at [410, 311] on button "Próximo →" at bounding box center [400, 295] width 100 height 31
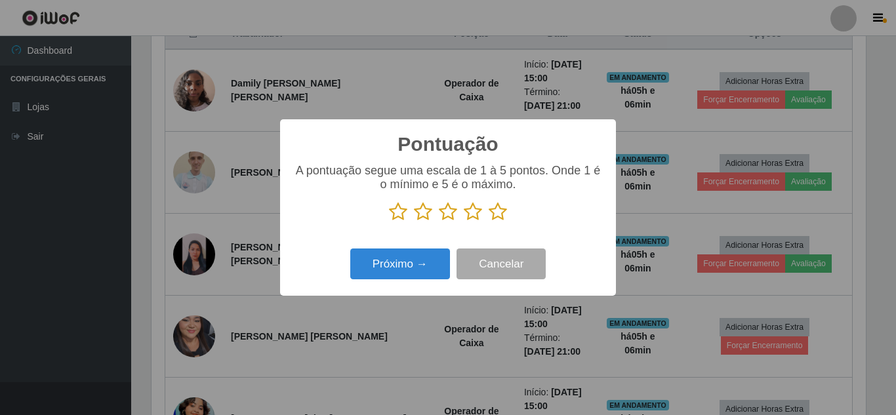
click at [500, 211] on icon at bounding box center [498, 212] width 18 height 20
click at [489, 222] on input "radio" at bounding box center [489, 222] width 0 height 0
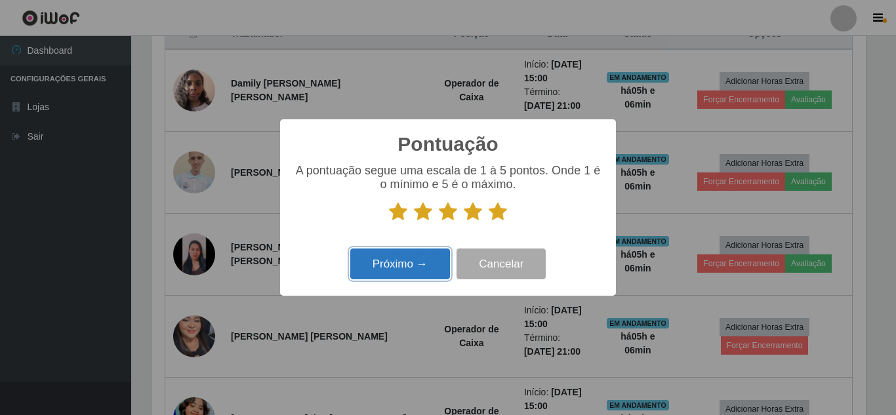
click at [411, 263] on button "Próximo →" at bounding box center [400, 264] width 100 height 31
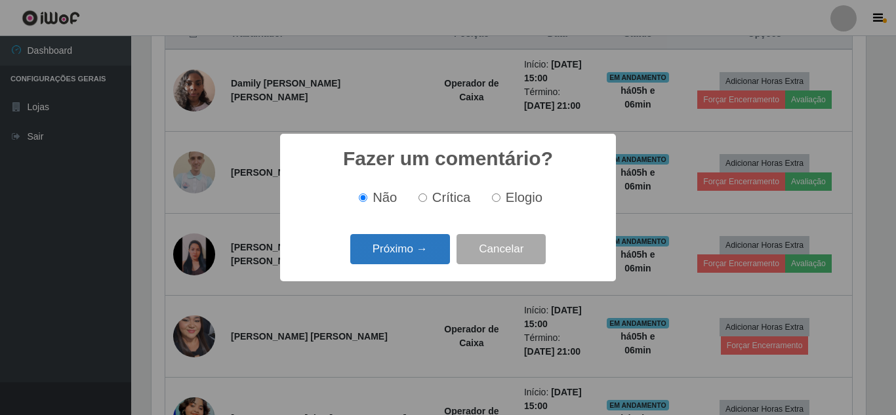
click at [412, 256] on button "Próximo →" at bounding box center [400, 249] width 100 height 31
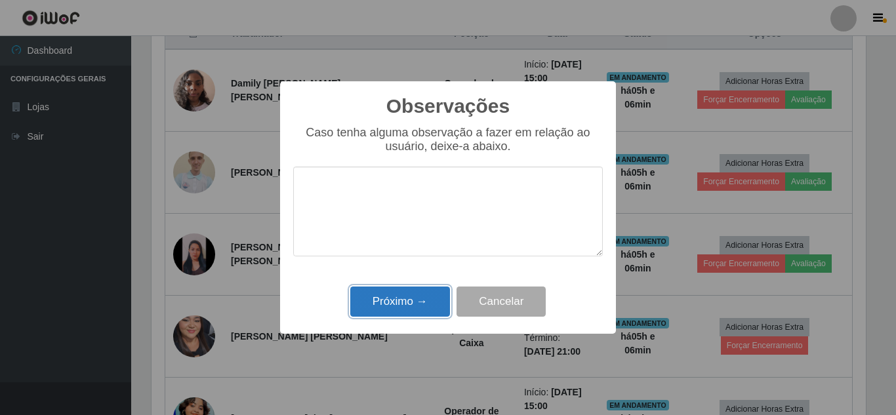
drag, startPoint x: 399, startPoint y: 303, endPoint x: 433, endPoint y: 279, distance: 41.9
click at [402, 300] on button "Próximo →" at bounding box center [400, 302] width 100 height 31
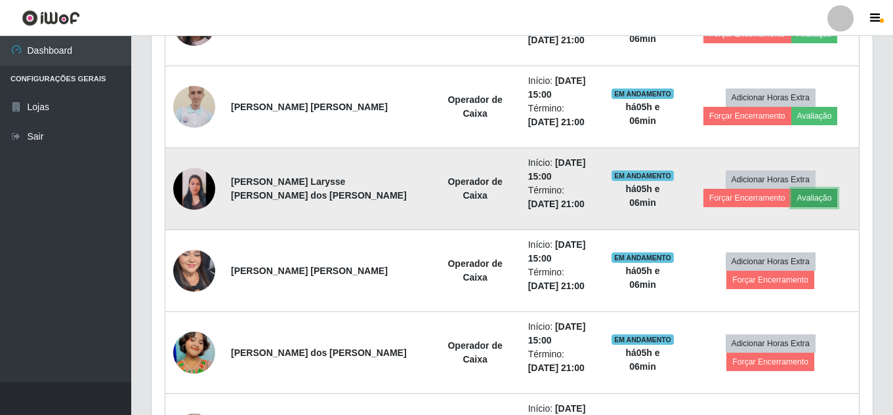
click at [812, 199] on button "Avaliação" at bounding box center [814, 198] width 47 height 18
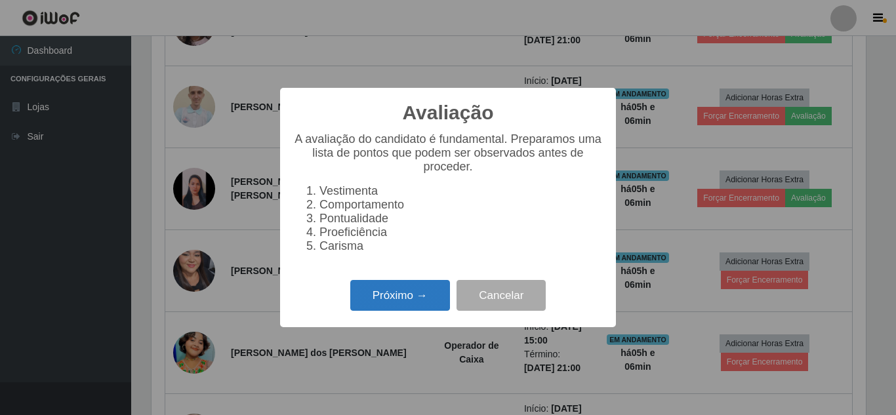
click at [404, 311] on button "Próximo →" at bounding box center [400, 295] width 100 height 31
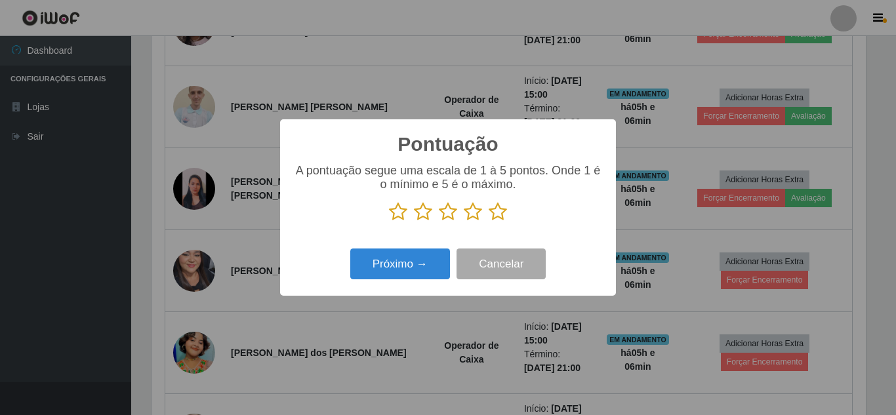
click at [503, 213] on icon at bounding box center [498, 212] width 18 height 20
click at [489, 222] on input "radio" at bounding box center [489, 222] width 0 height 0
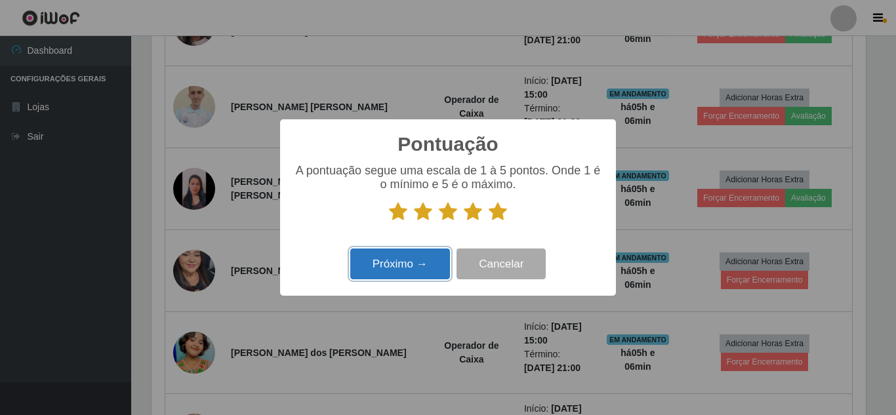
click at [411, 262] on button "Próximo →" at bounding box center [400, 264] width 100 height 31
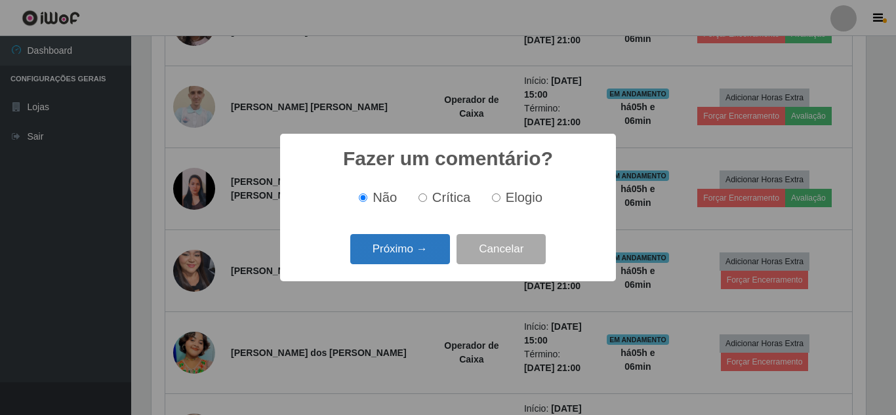
click at [434, 254] on button "Próximo →" at bounding box center [400, 249] width 100 height 31
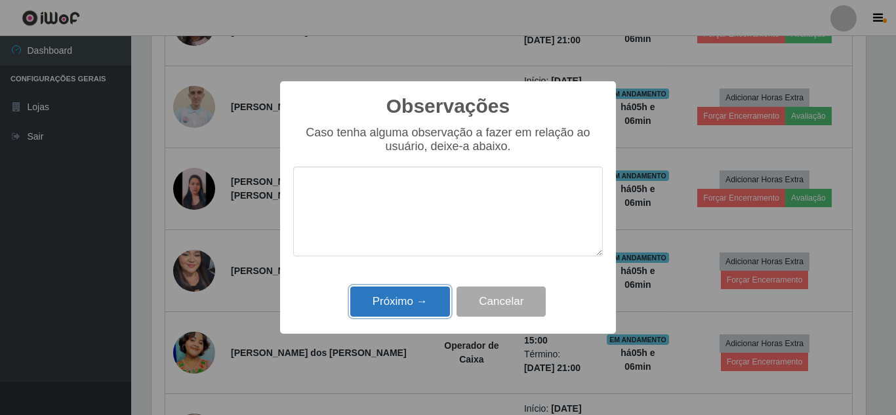
click at [411, 311] on button "Próximo →" at bounding box center [400, 302] width 100 height 31
